Goal: Information Seeking & Learning: Learn about a topic

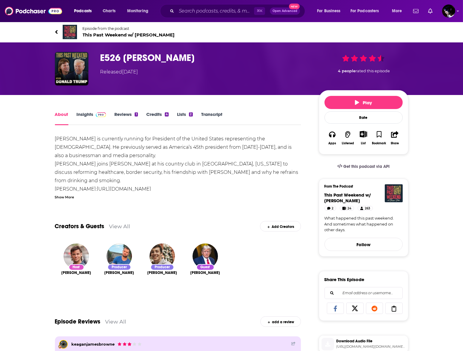
click at [115, 111] on link "Reviews 1" at bounding box center [125, 118] width 23 height 14
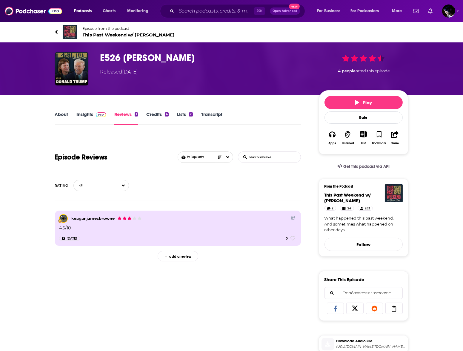
click at [92, 111] on link "Insights" at bounding box center [92, 118] width 30 height 14
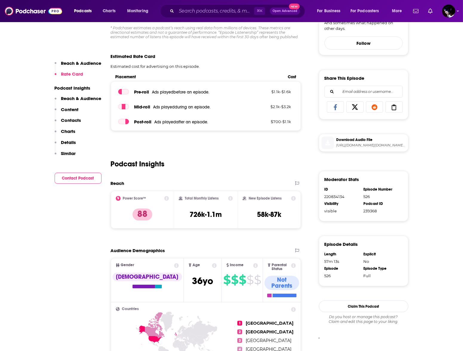
scroll to position [119, 0]
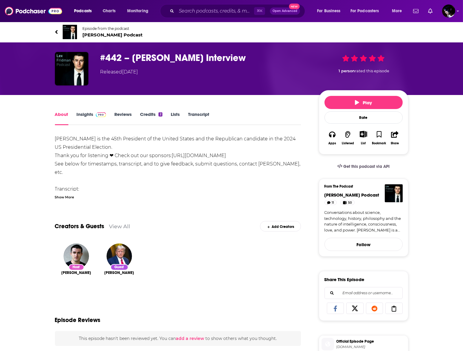
click at [87, 114] on link "Insights" at bounding box center [92, 118] width 30 height 14
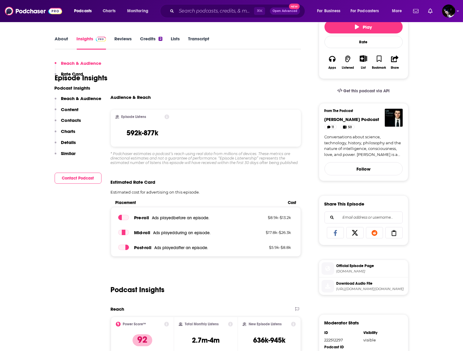
scroll to position [281, 0]
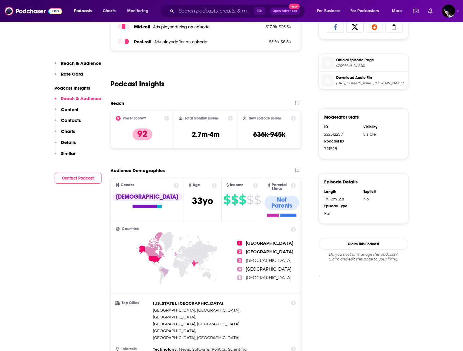
click at [198, 151] on div "Reach Power Score™ 92 Total Monthly Listens 2.7m-4m New Episode Listens 636k-94…" at bounding box center [206, 126] width 191 height 53
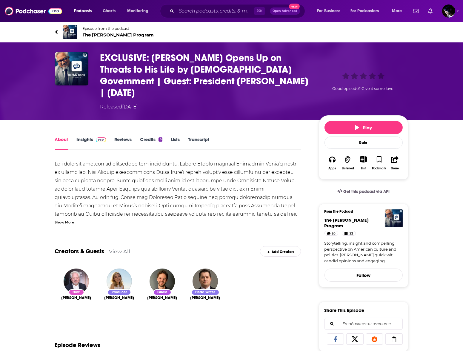
click at [83, 137] on link "Insights" at bounding box center [92, 144] width 30 height 14
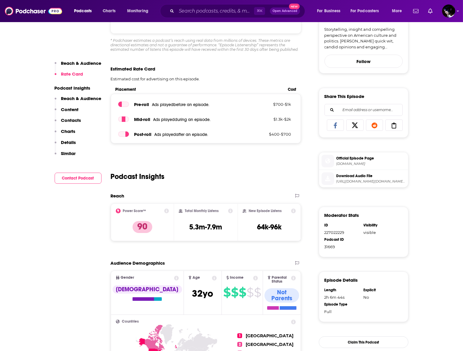
scroll to position [206, 0]
